Goal: Task Accomplishment & Management: Complete application form

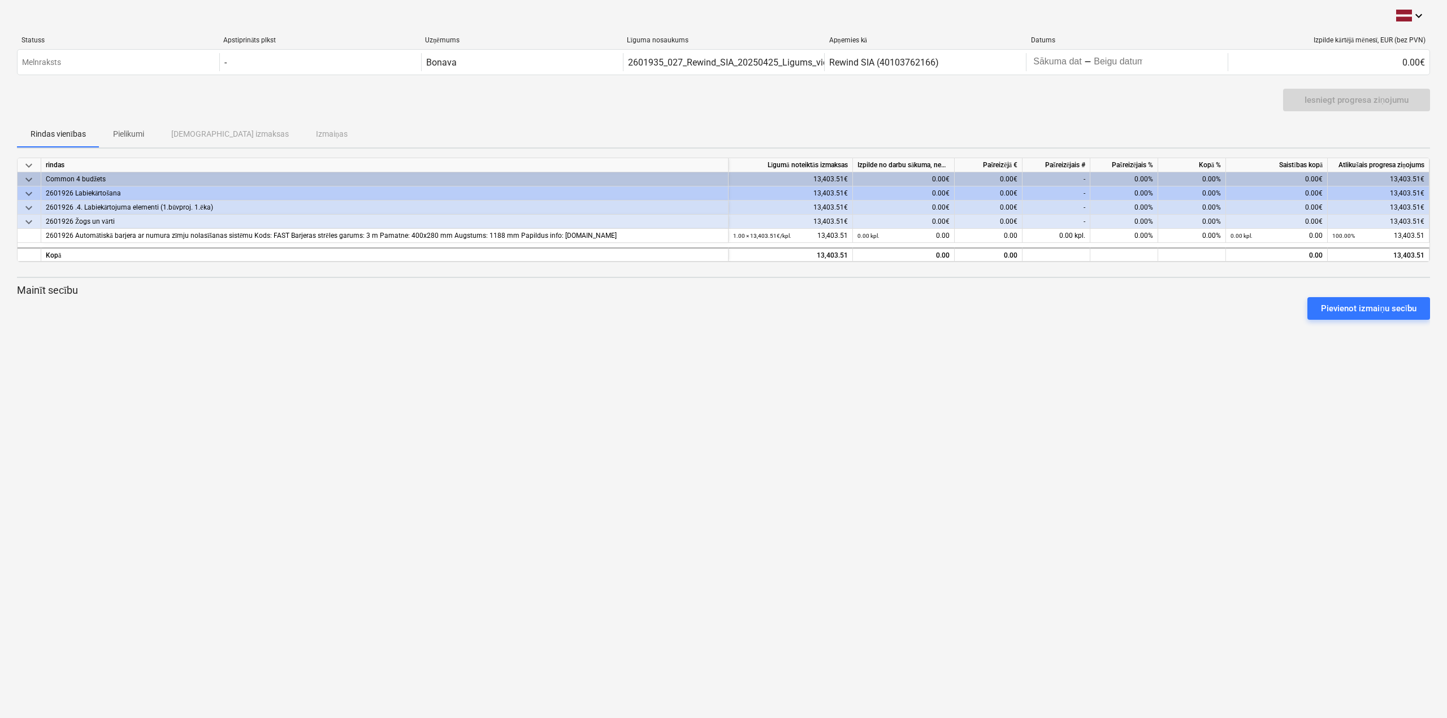
click at [73, 177] on div "Common 4 budžets" at bounding box center [385, 179] width 678 height 14
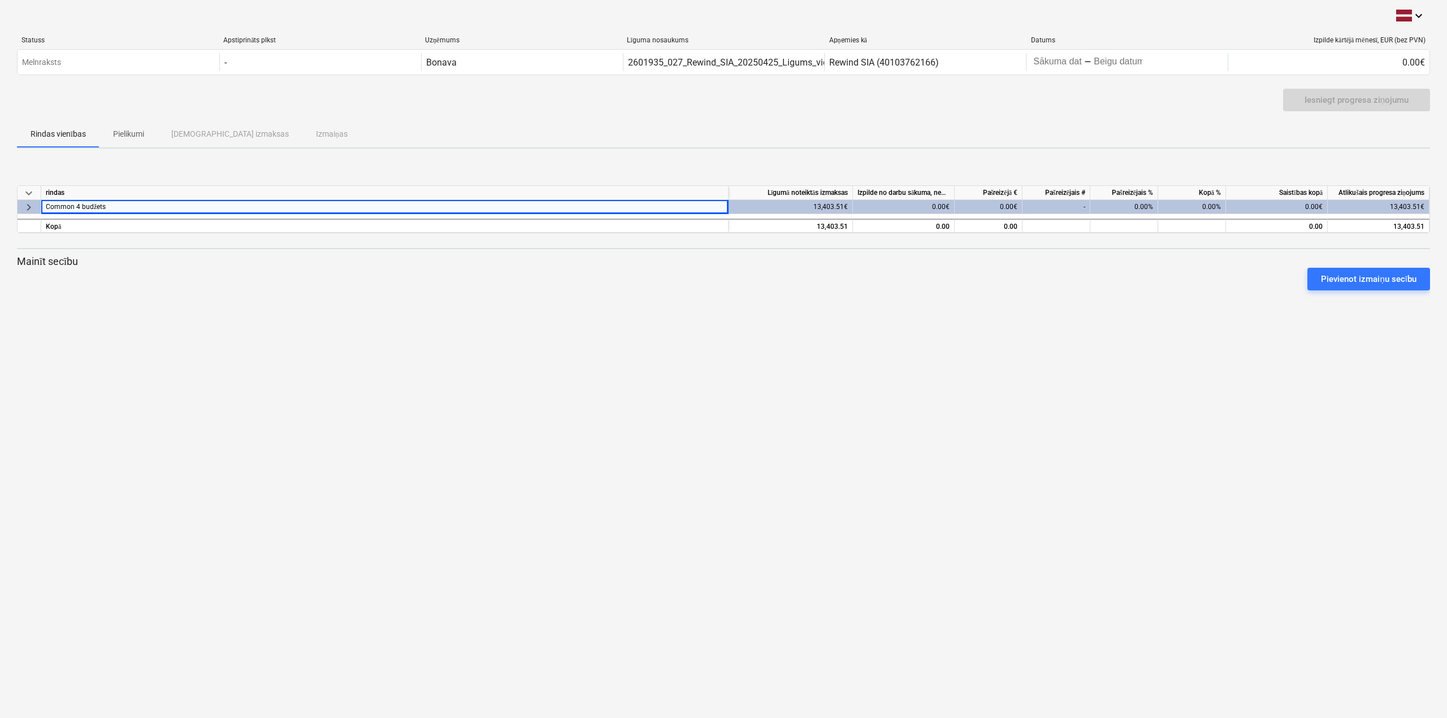
click at [27, 205] on span "keyboard_arrow_right" at bounding box center [29, 207] width 14 height 14
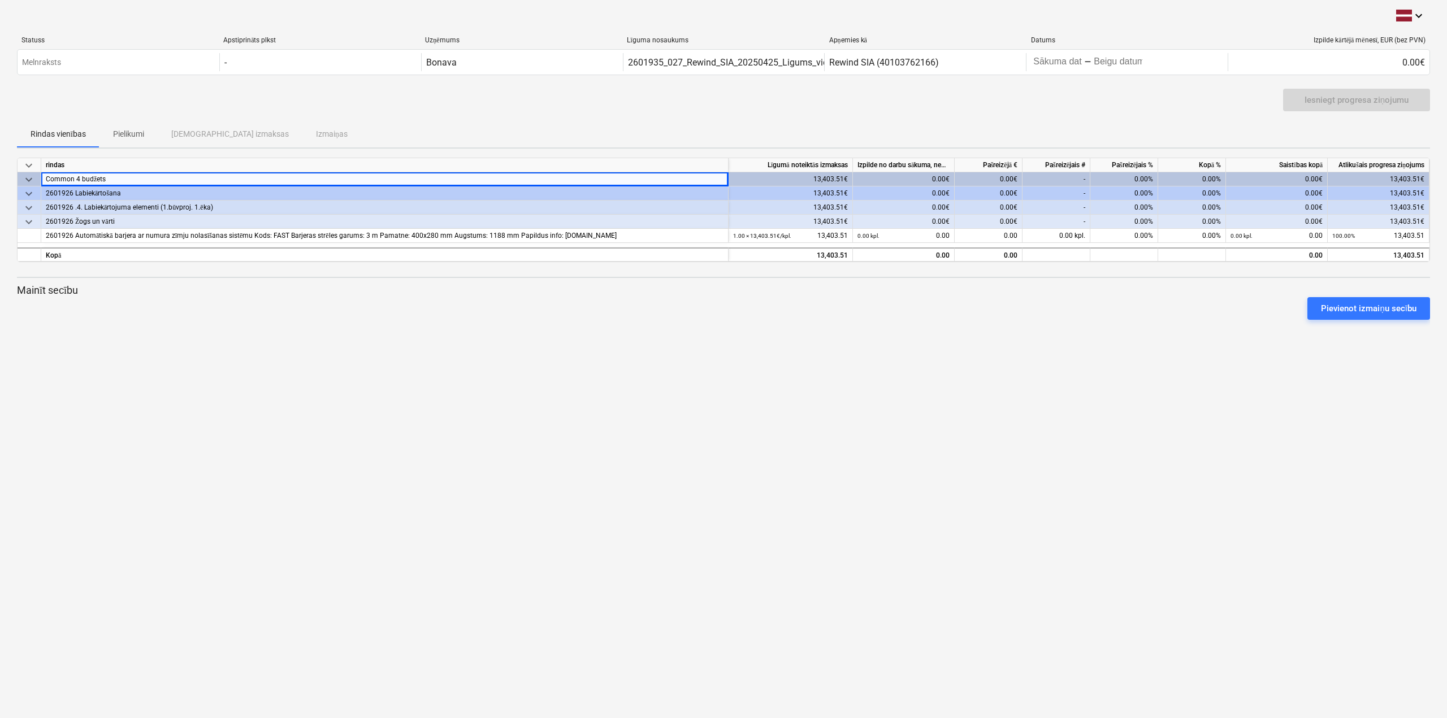
click at [1126, 176] on div "0.00%" at bounding box center [1124, 179] width 68 height 14
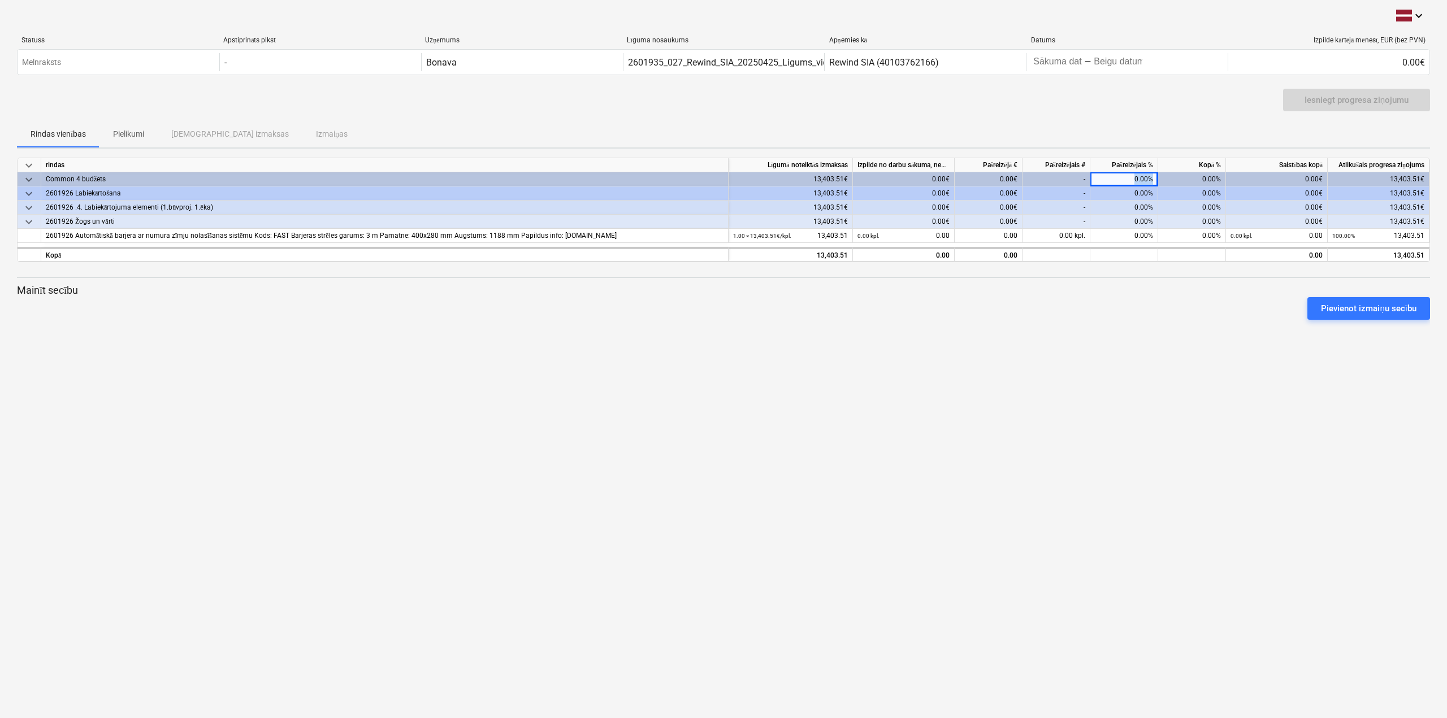
drag, startPoint x: 1126, startPoint y: 174, endPoint x: 1175, endPoint y: 173, distance: 49.7
click at [0, 0] on div "keyboard_arrow_down Common 4 budžets 13,403.51€ 0.00€ 0.00€ - 0.00% 0.00% 0.00€…" at bounding box center [0, 0] width 0 height 0
click at [1137, 192] on div "0.00%" at bounding box center [1124, 193] width 68 height 14
click at [1138, 179] on div "0.00%" at bounding box center [1124, 179] width 68 height 14
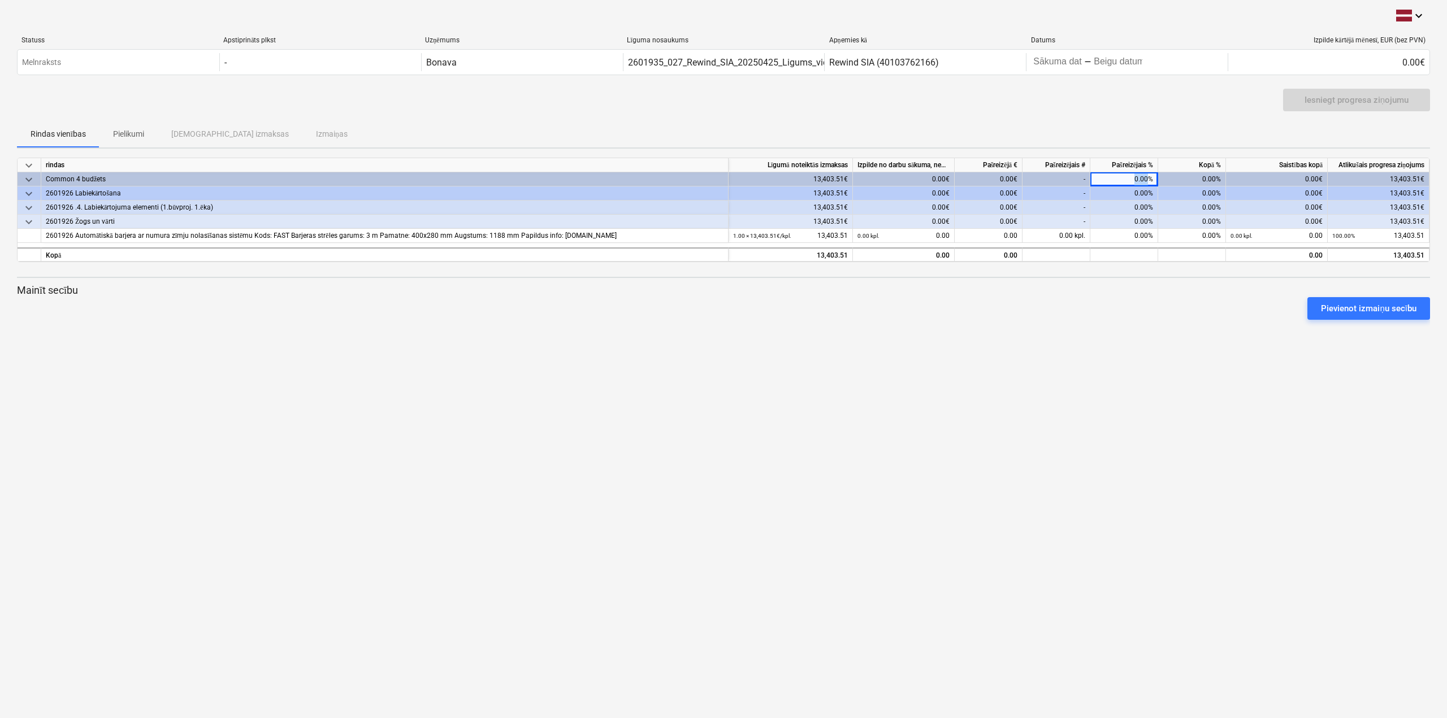
click at [1134, 179] on div "0.00%" at bounding box center [1124, 179] width 68 height 14
click at [1277, 344] on div "keyboard_arrow_down Statuss Apstiprināts plkst Uzņēmums Līguma nosaukums Apņemi…" at bounding box center [723, 359] width 1447 height 718
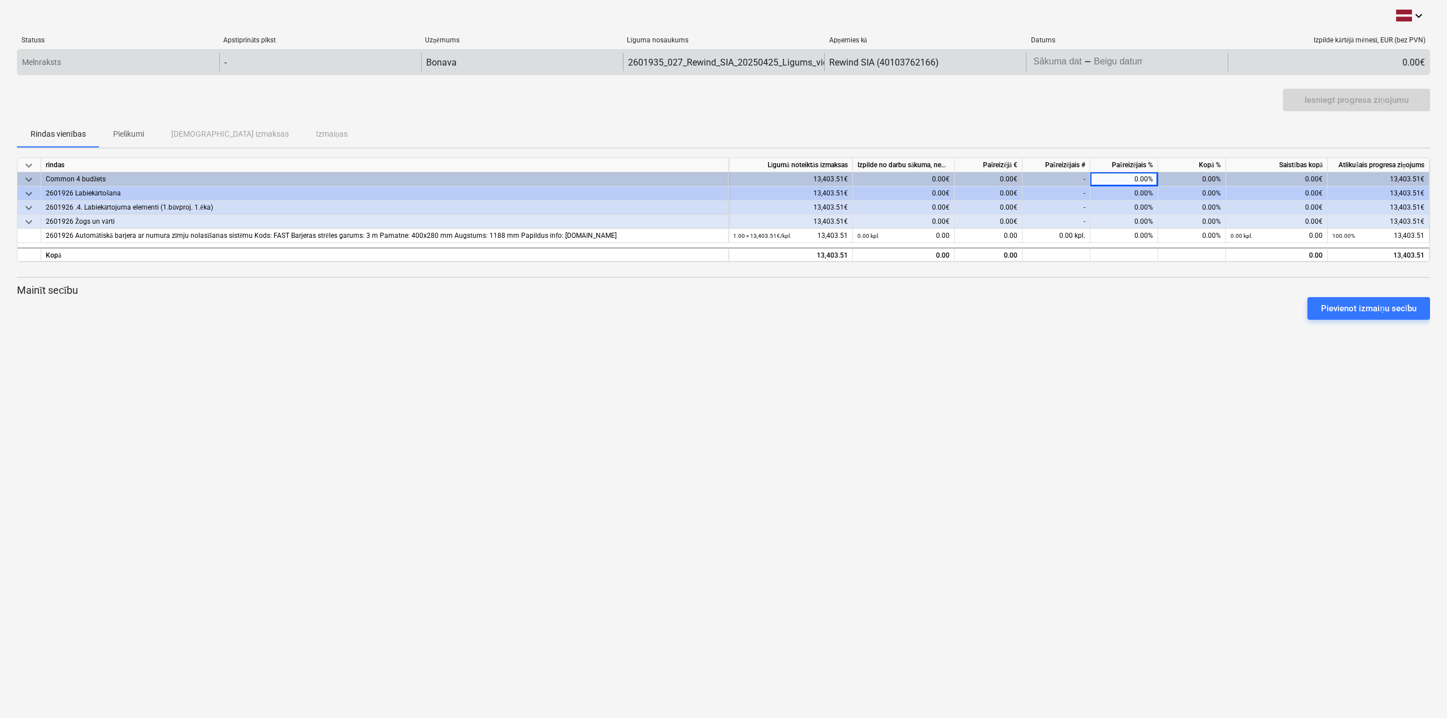
click at [141, 60] on div "Melnraksts" at bounding box center [119, 62] width 202 height 18
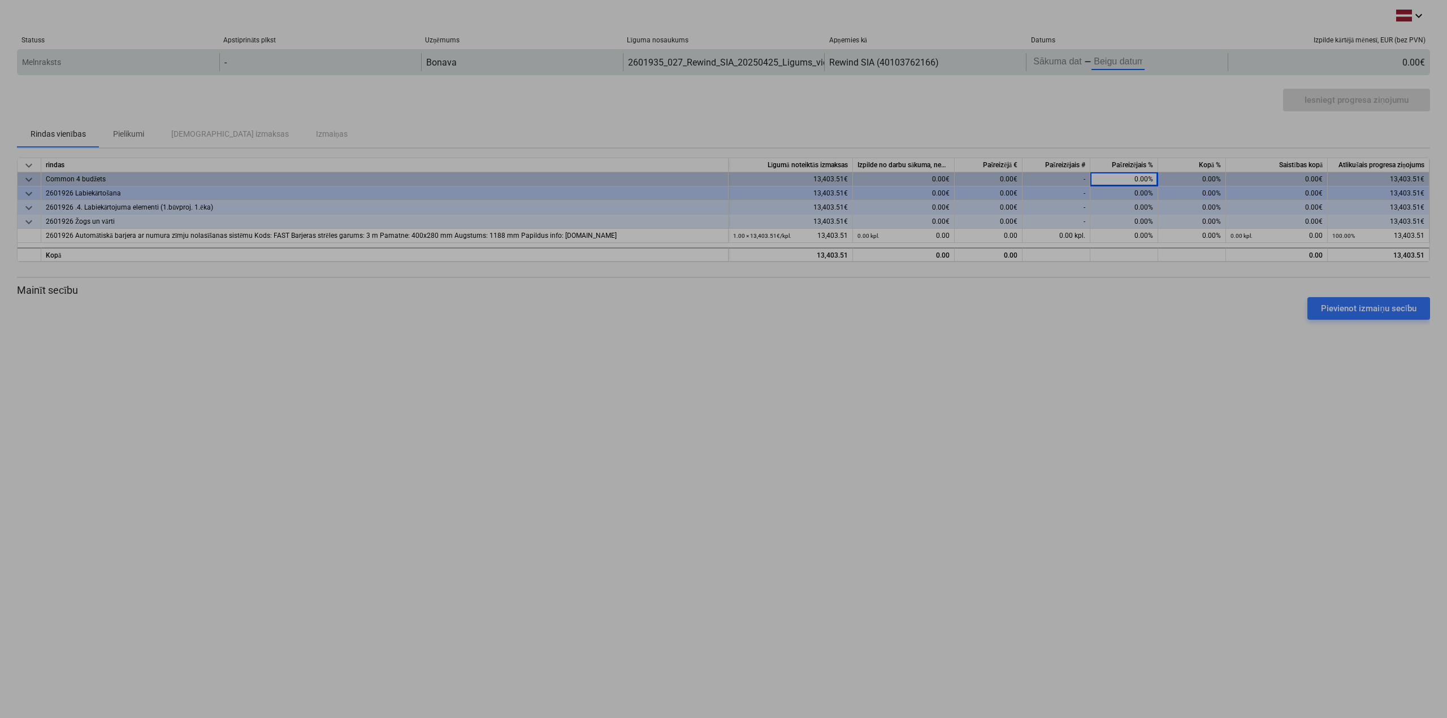
click at [1112, 62] on body "keyboard_arrow_down Statuss Apstiprināts plkst Uzņēmums Līguma nosaukums Apņemi…" at bounding box center [723, 359] width 1447 height 718
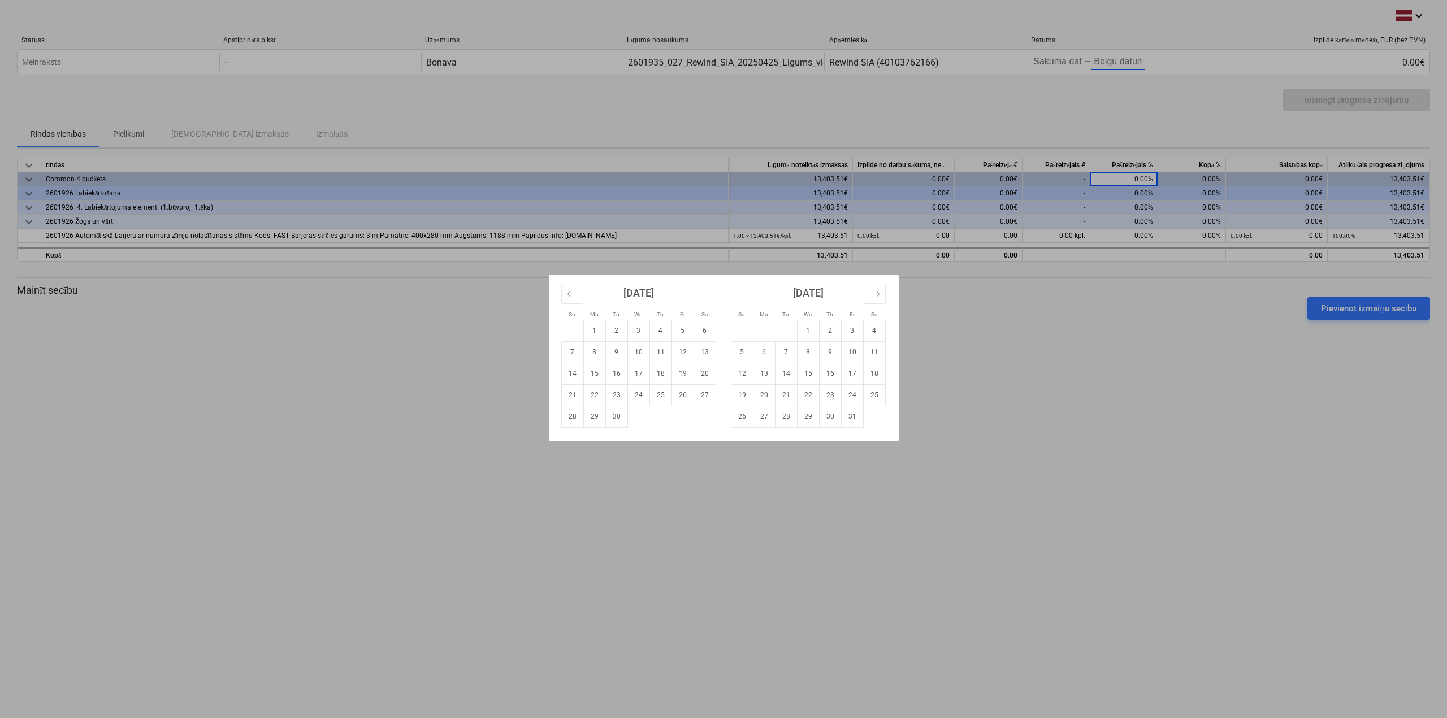
click at [969, 350] on div "Su Mo Tu We Th Fr Sa Su Mo Tu We Th Fr Sa [DATE] 1 2 3 4 5 6 7 8 9 10 11 12 13 …" at bounding box center [723, 359] width 1447 height 718
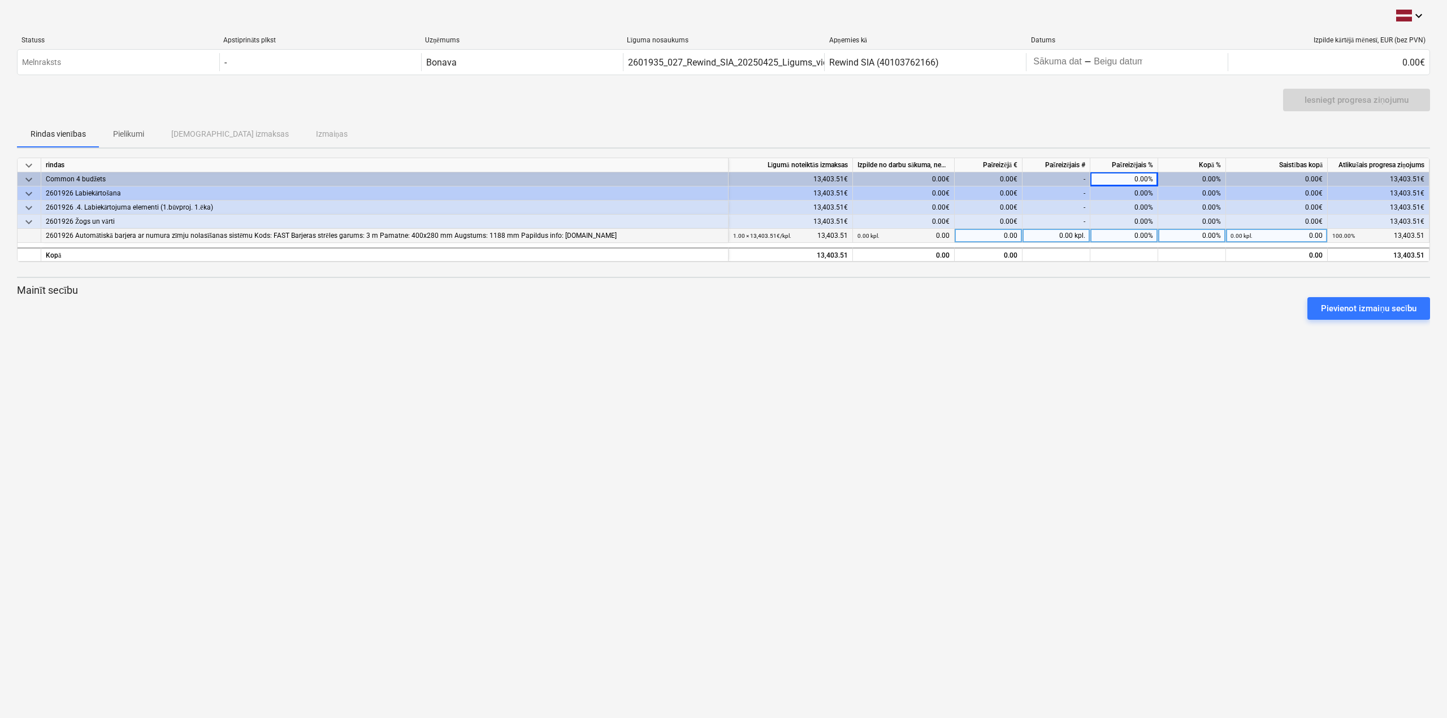
click at [526, 240] on div "2601926 Automātiskā barjera ar numura zīmju nolasīšanas sistēmu Kods: FAST Barj…" at bounding box center [385, 236] width 678 height 14
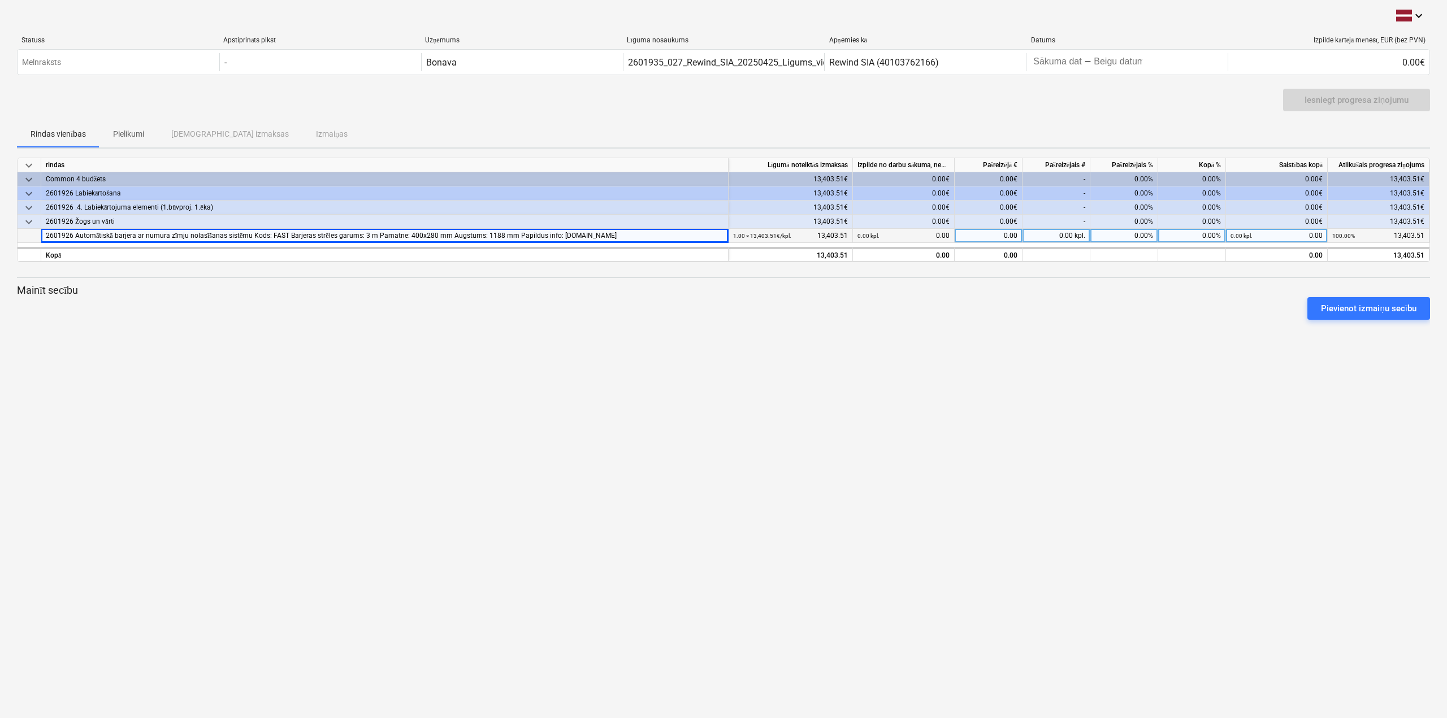
click at [1133, 235] on div "0.00%" at bounding box center [1124, 236] width 68 height 14
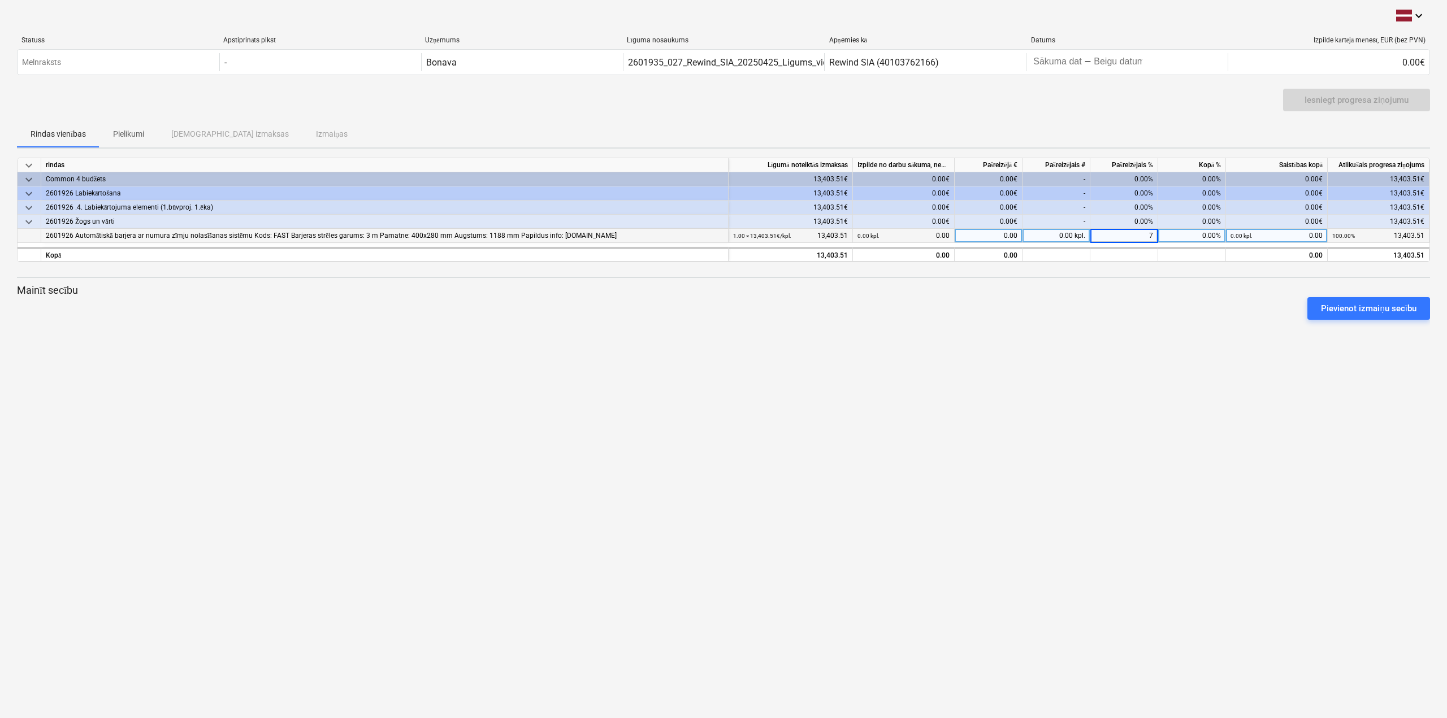
type input "75"
click at [1170, 322] on div at bounding box center [723, 324] width 1413 height 9
click at [1101, 335] on div "keyboard_arrow_down Statuss Apstiprināts plkst Uzņēmums Līguma nosaukums Apņemi…" at bounding box center [723, 359] width 1447 height 718
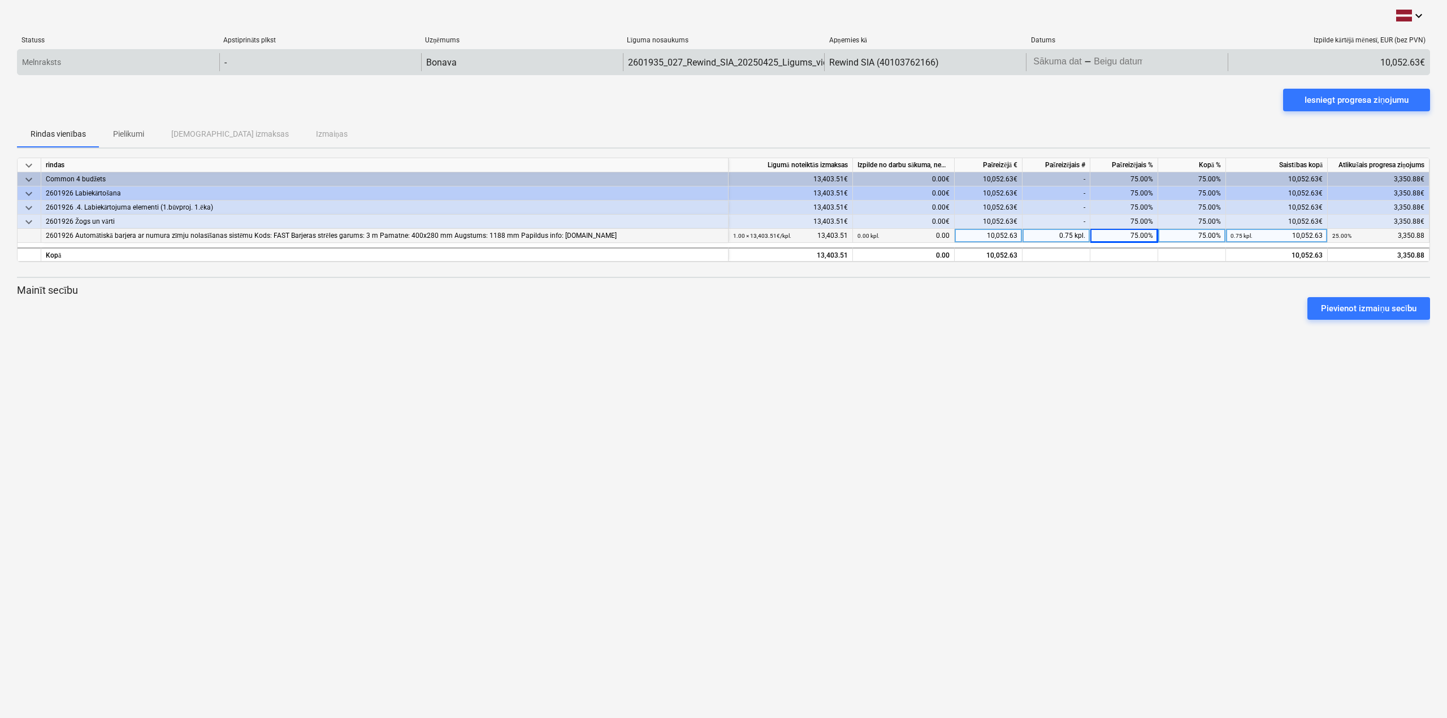
click at [1095, 62] on body "keyboard_arrow_down Statuss Apstiprināts plkst Uzņēmums Līguma nosaukums Apņemi…" at bounding box center [723, 359] width 1447 height 718
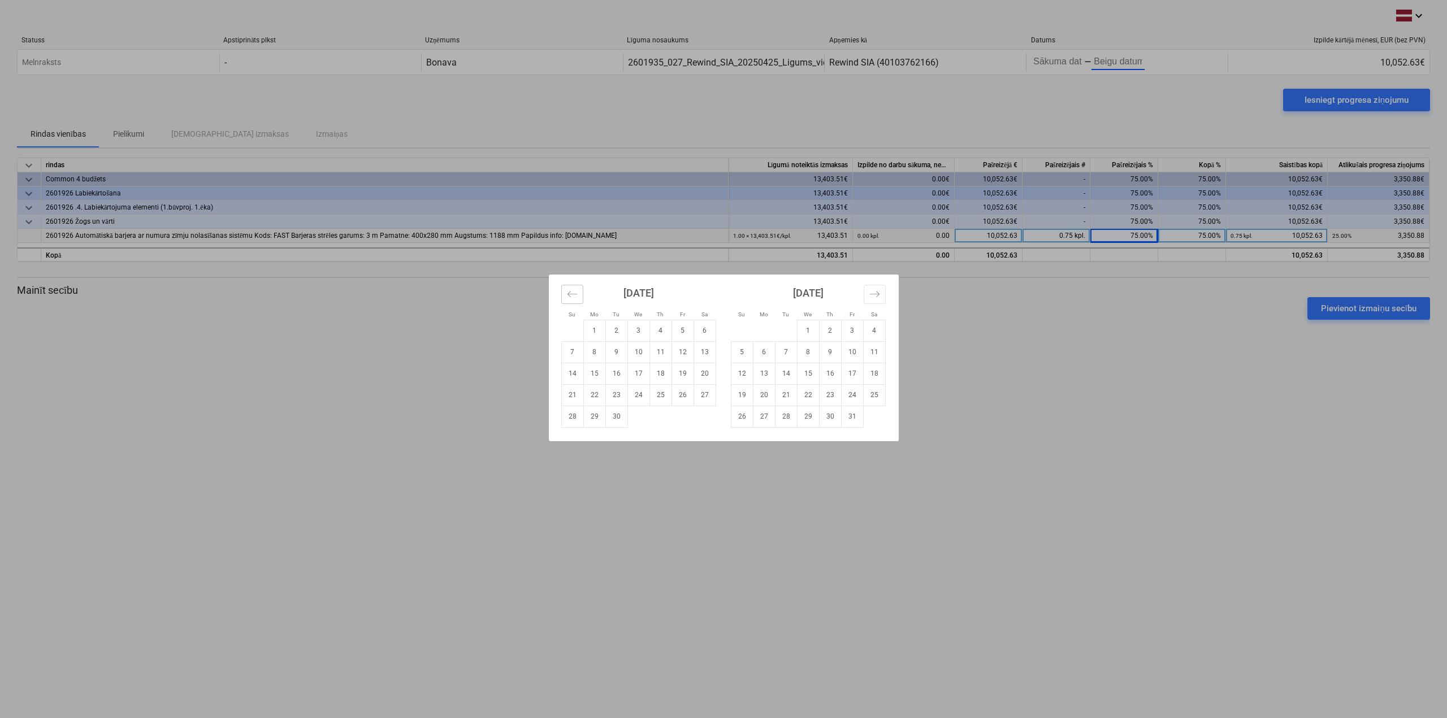
click at [572, 297] on icon "Move backward to switch to the previous month." at bounding box center [572, 294] width 11 height 11
click at [571, 293] on icon "Move backward to switch to the previous month." at bounding box center [572, 294] width 10 height 6
click at [572, 293] on icon "Move backward to switch to the previous month." at bounding box center [572, 294] width 10 height 6
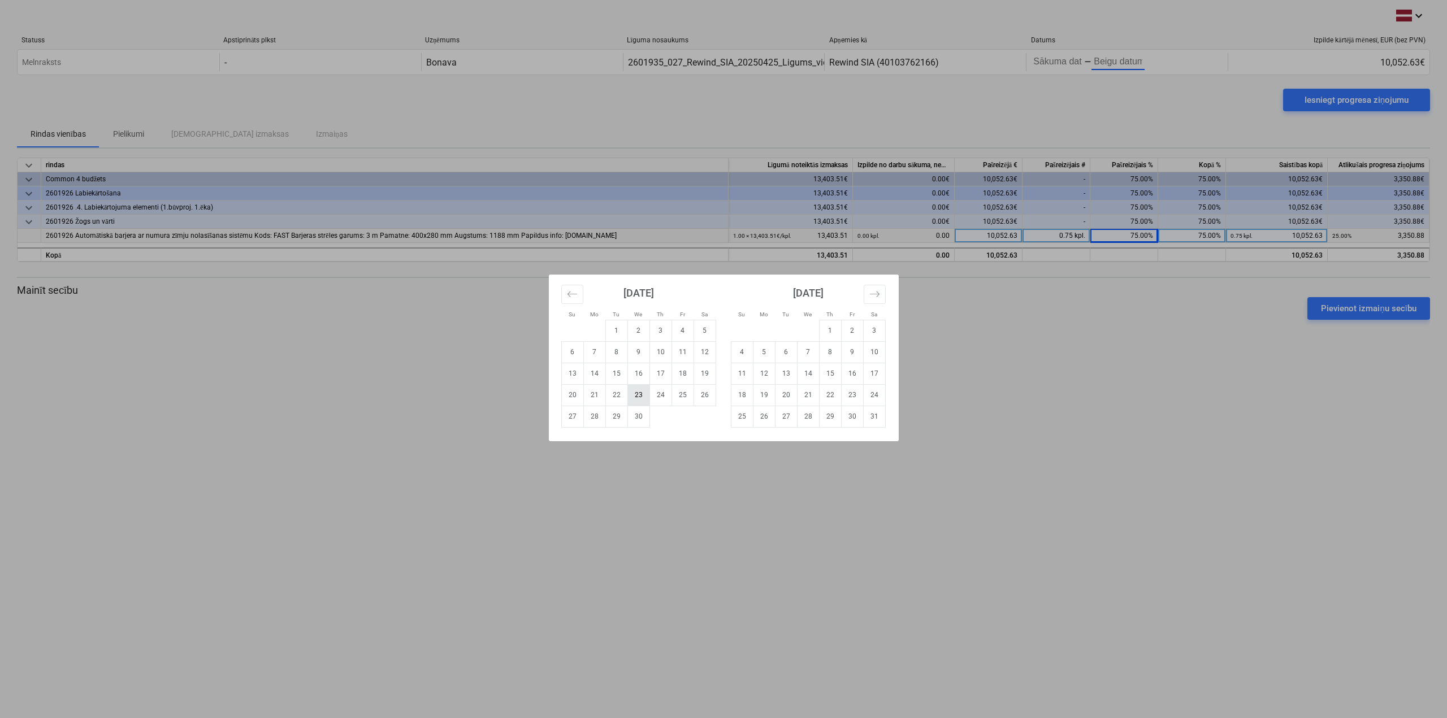
click at [639, 393] on td "23" at bounding box center [638, 394] width 22 height 21
type input "[DATE]"
click at [872, 293] on icon "Move forward to switch to the next month." at bounding box center [874, 294] width 11 height 11
click at [879, 294] on icon "Move forward to switch to the next month." at bounding box center [874, 294] width 11 height 11
click at [879, 293] on icon "Move forward to switch to the next month." at bounding box center [874, 294] width 11 height 11
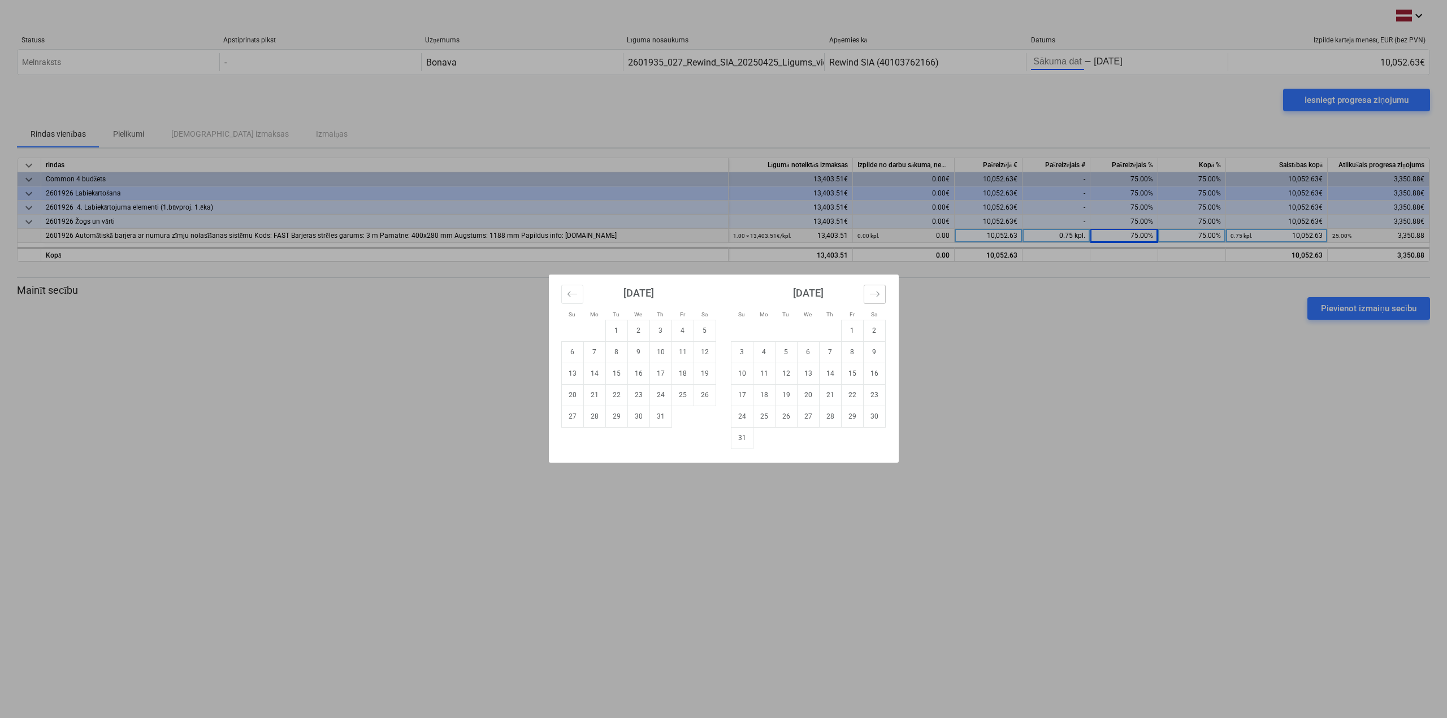
click at [875, 296] on icon "Move forward to switch to the next month." at bounding box center [874, 294] width 11 height 11
click at [806, 375] on td "17" at bounding box center [808, 373] width 22 height 21
type input "[DATE]"
click at [574, 297] on icon "Move backward to switch to the previous month." at bounding box center [572, 294] width 11 height 11
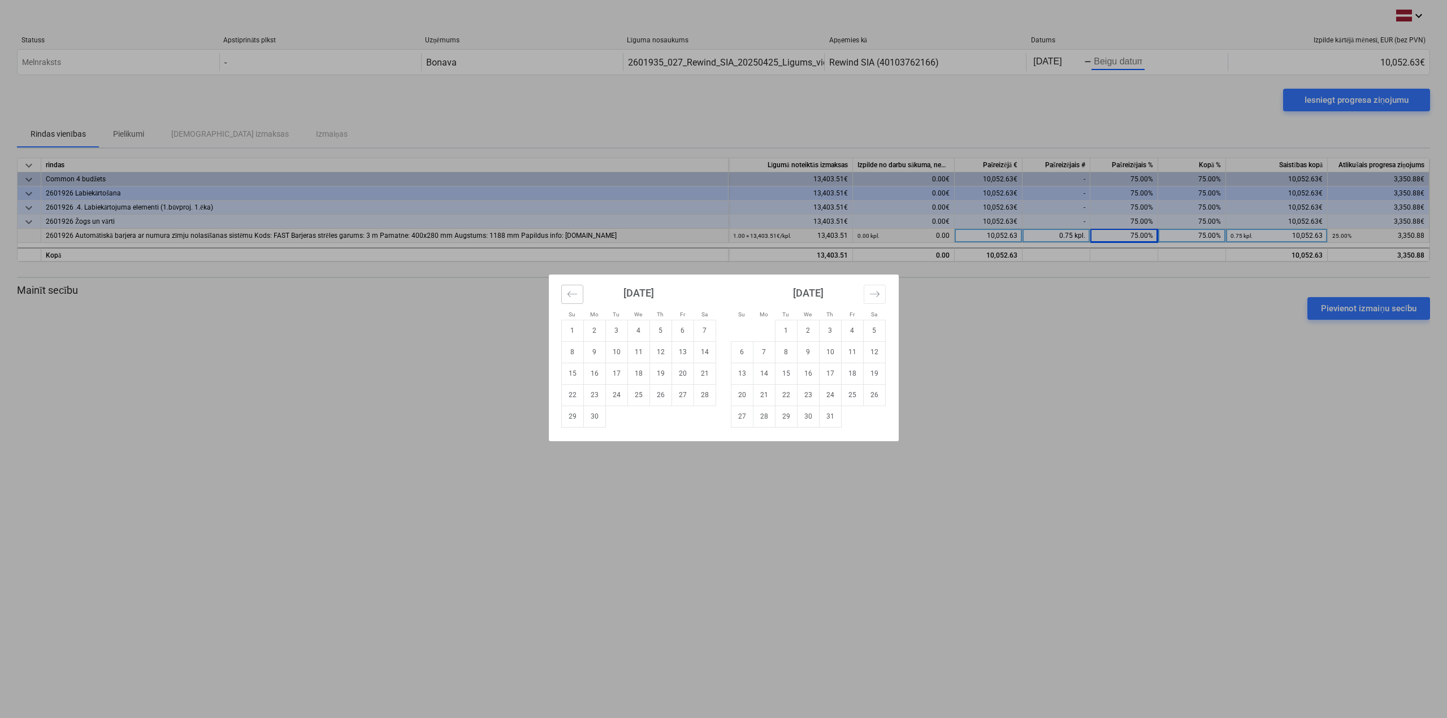
click at [574, 297] on icon "Move backward to switch to the previous month." at bounding box center [572, 294] width 11 height 11
click at [637, 389] on td "23" at bounding box center [638, 394] width 22 height 21
type input "[DATE]"
click at [1036, 373] on div "Su Mo Tu We Th Fr Sa Su Mo Tu We Th Fr Sa [DATE] 1 2 3 4 5 6 7 8 9 10 11 12 13 …" at bounding box center [723, 359] width 1447 height 718
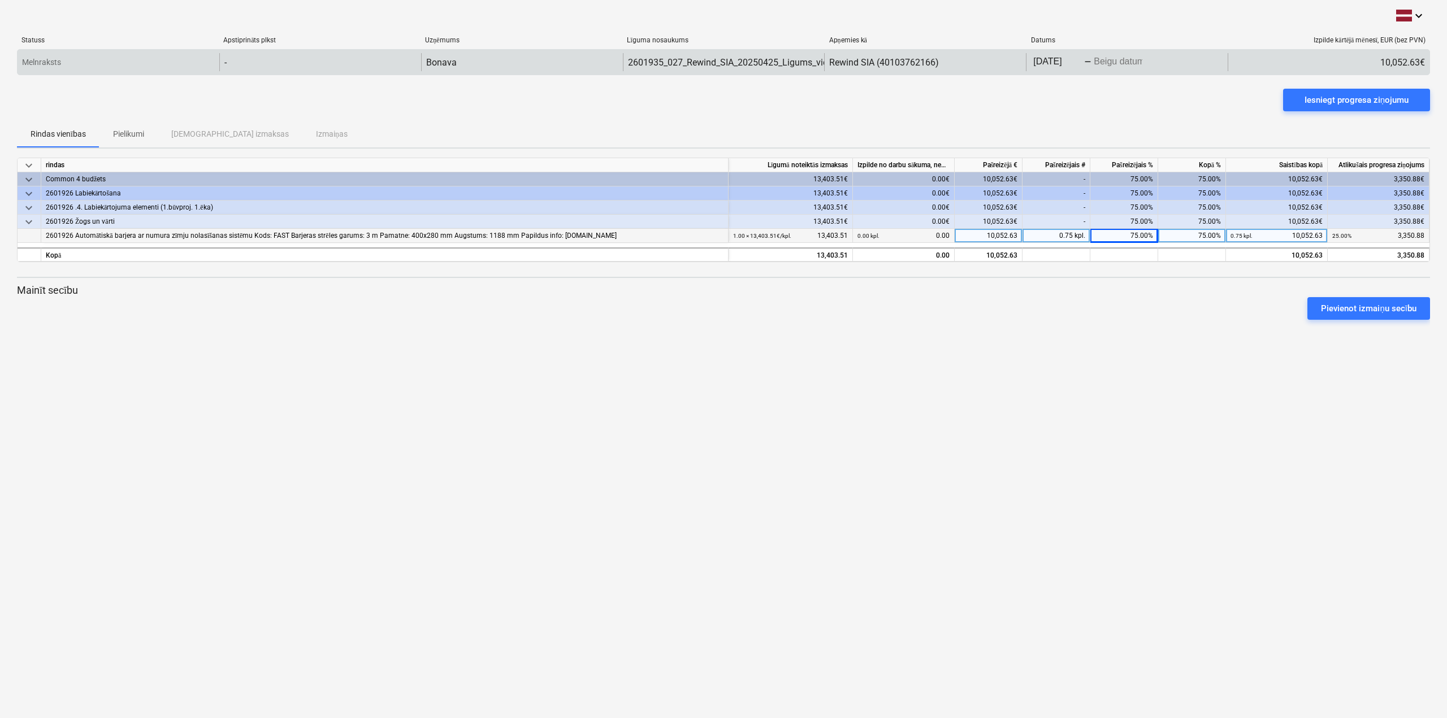
click at [1124, 62] on body "keyboard_arrow_down Statuss Apstiprināts plkst Uzņēmums Līguma nosaukums Apņemi…" at bounding box center [723, 359] width 1447 height 718
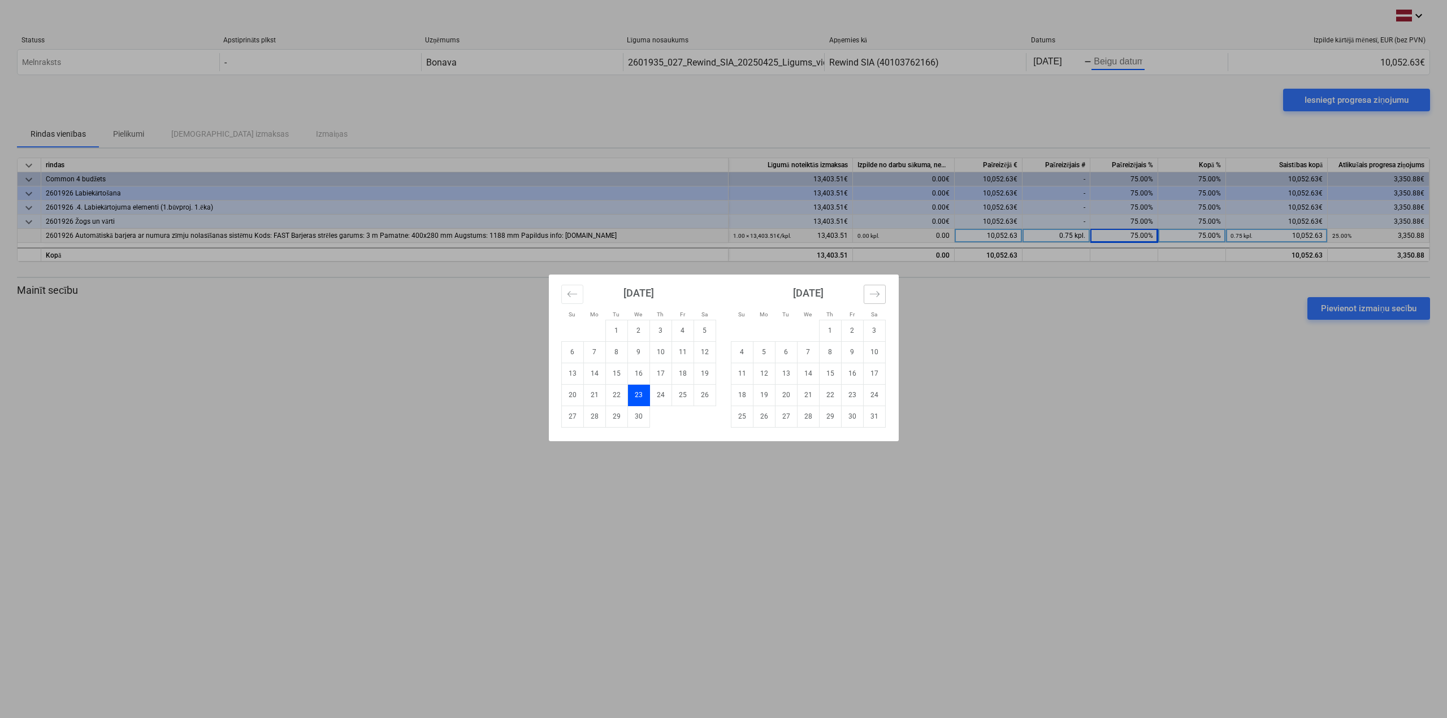
click at [877, 290] on icon "Move forward to switch to the next month." at bounding box center [874, 294] width 11 height 11
click at [876, 294] on icon "Move forward to switch to the next month." at bounding box center [874, 294] width 11 height 11
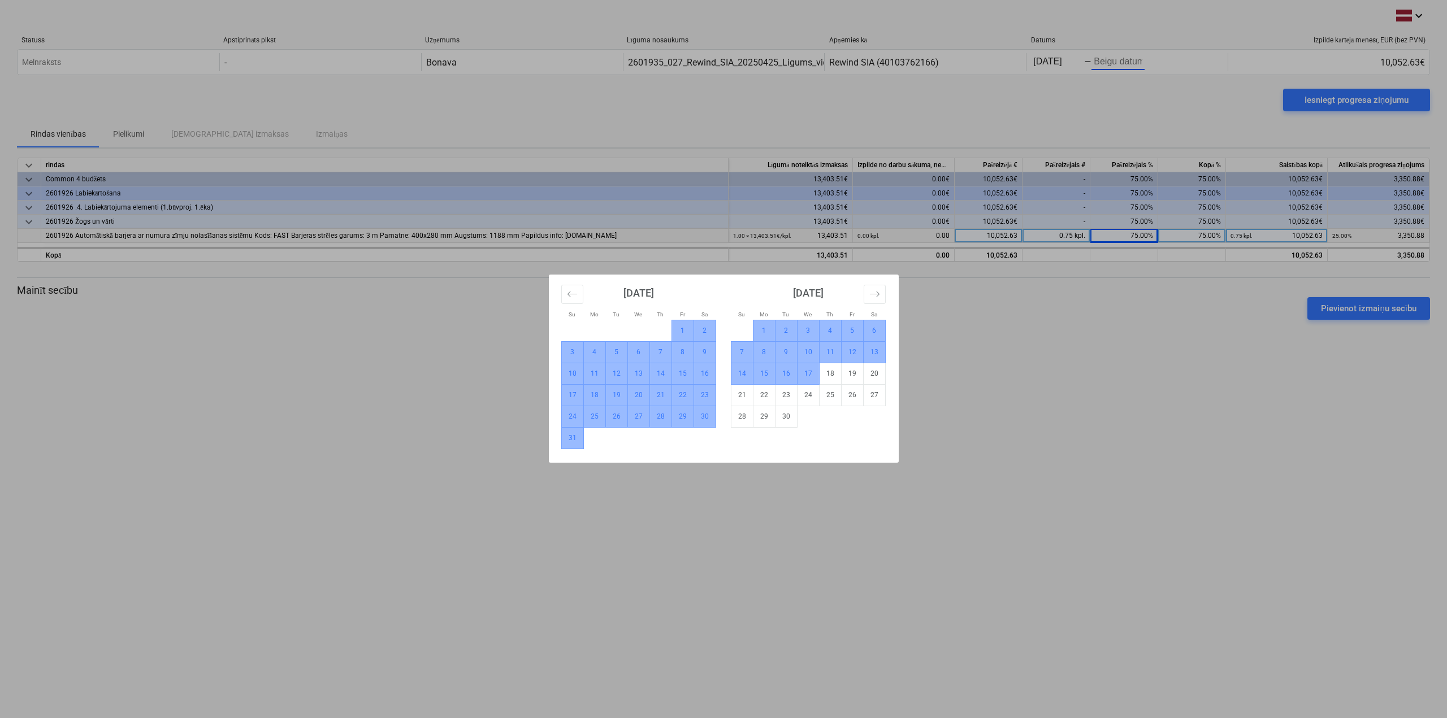
click at [811, 375] on td "17" at bounding box center [808, 373] width 22 height 21
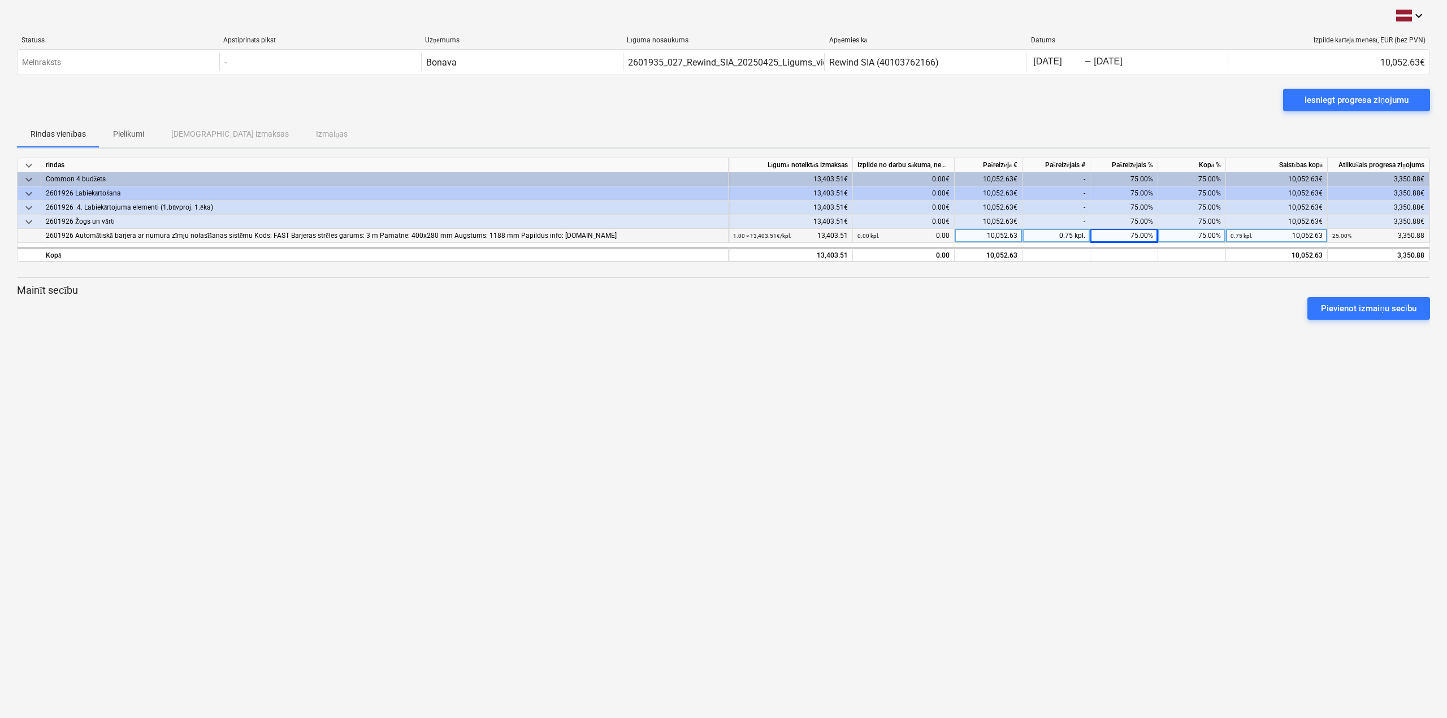
click at [1201, 284] on p "Mainīt secību" at bounding box center [723, 291] width 1413 height 14
click at [1356, 94] on div "Iesniegt progresa ziņojumu" at bounding box center [1356, 100] width 104 height 15
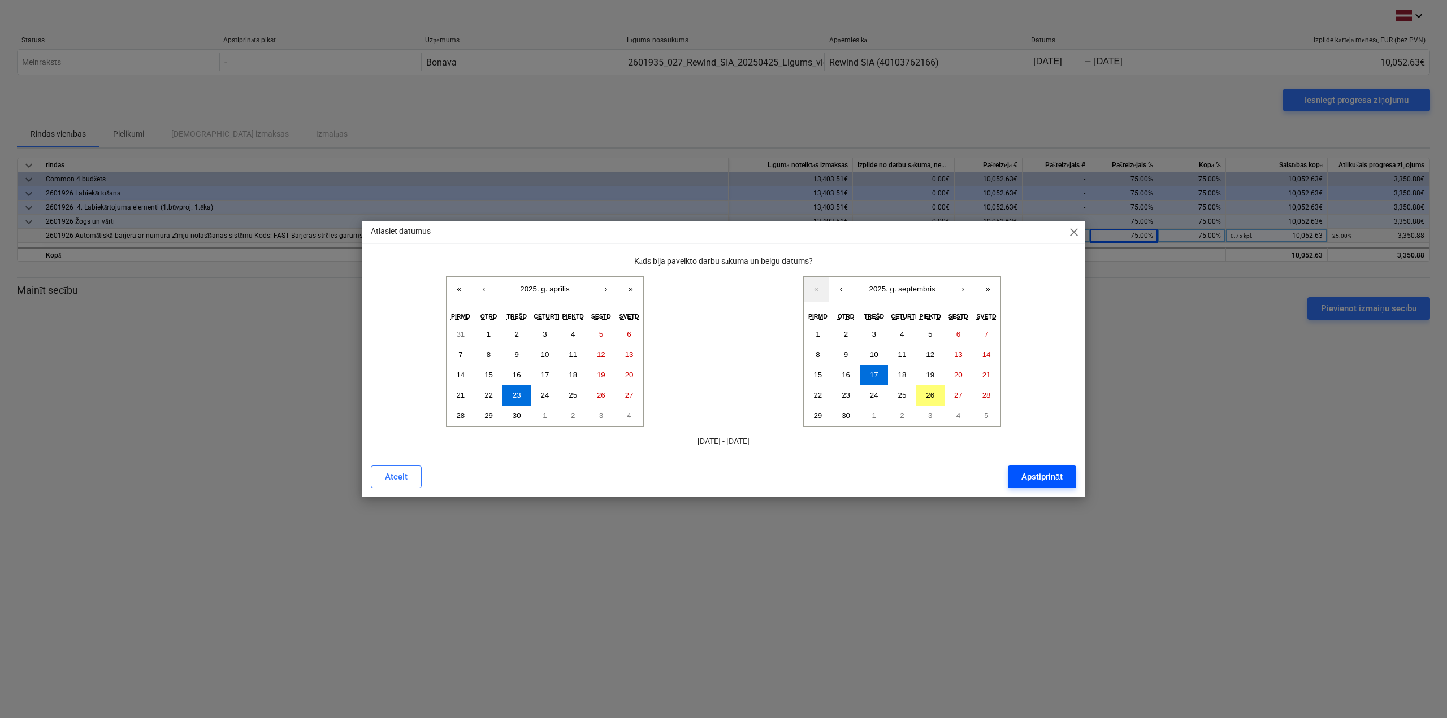
click at [1044, 475] on div "Apstiprināt" at bounding box center [1041, 477] width 41 height 15
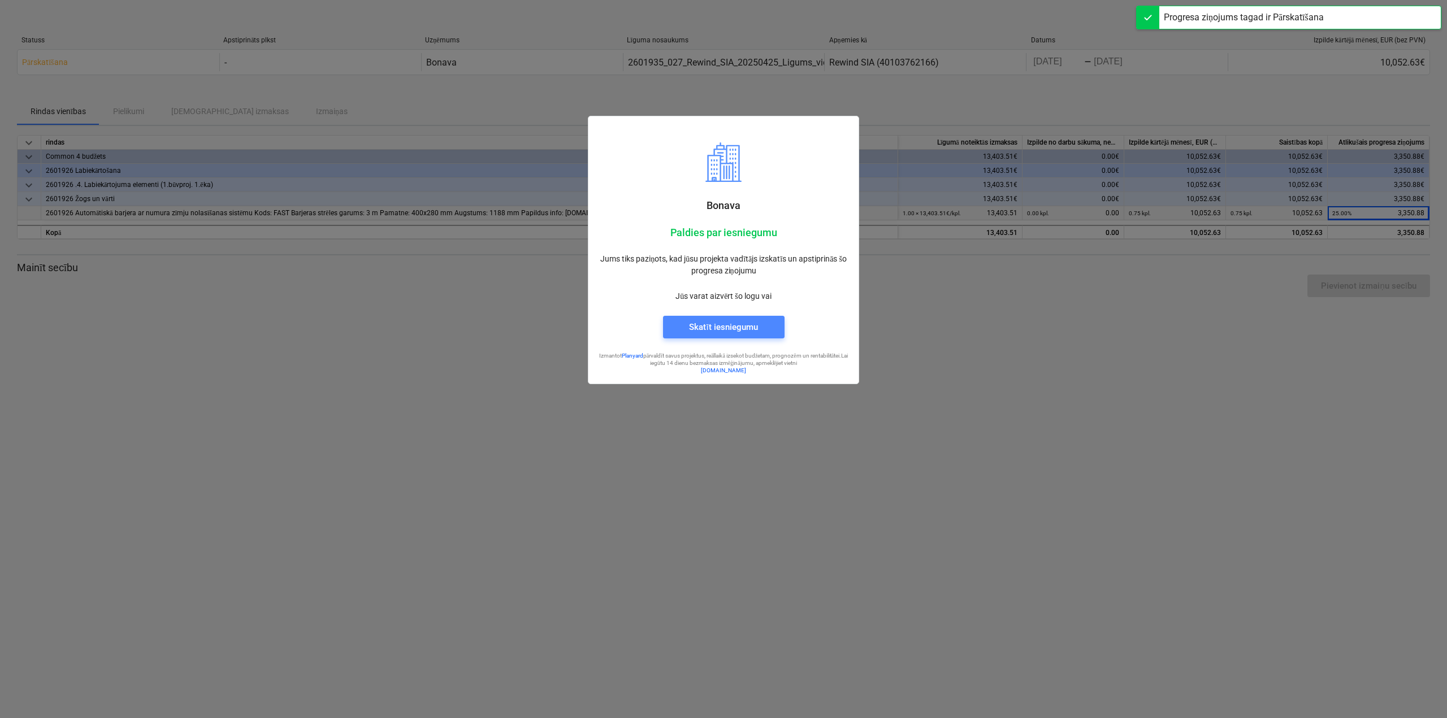
click at [745, 326] on div "Skatīt iesniegumu" at bounding box center [723, 327] width 68 height 15
